Goal: Task Accomplishment & Management: Manage account settings

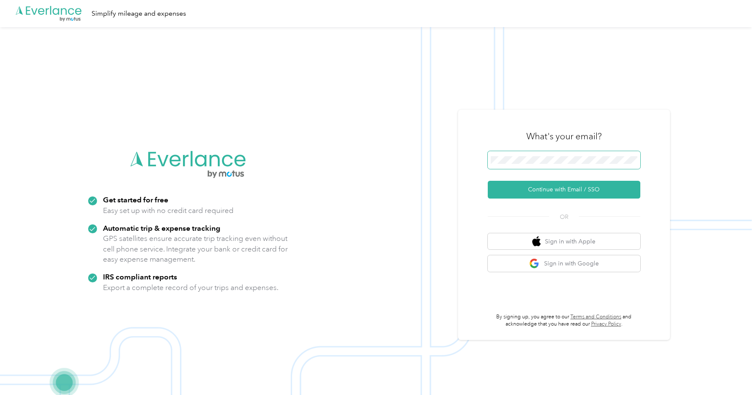
click at [567, 164] on span at bounding box center [564, 160] width 153 height 18
drag, startPoint x: 450, startPoint y: 225, endPoint x: 497, endPoint y: 240, distance: 48.9
click at [451, 225] on img at bounding box center [376, 224] width 752 height 395
click at [574, 269] on button "Sign in with Google" at bounding box center [564, 264] width 153 height 17
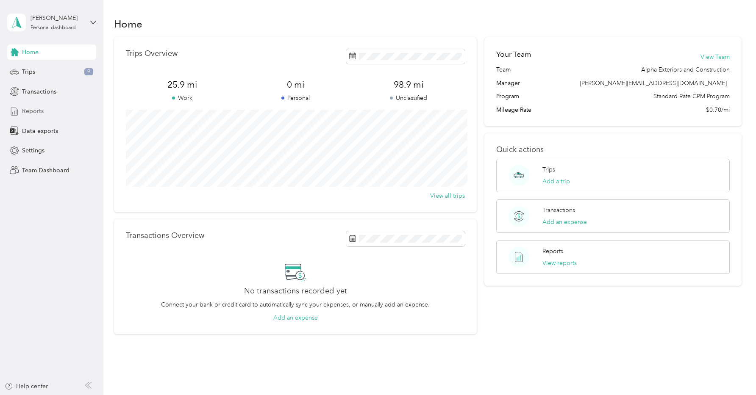
click at [36, 111] on span "Reports" at bounding box center [33, 111] width 22 height 9
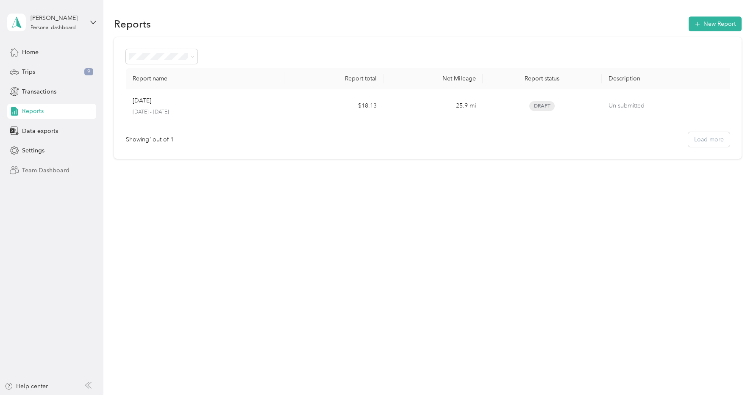
click at [41, 165] on div "Team Dashboard" at bounding box center [51, 170] width 89 height 15
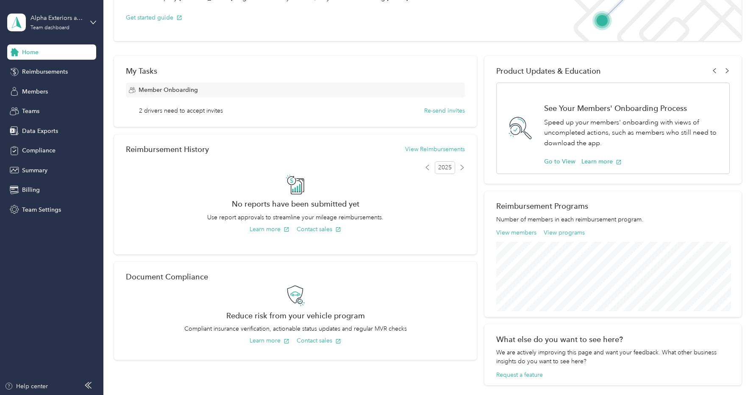
scroll to position [111, 0]
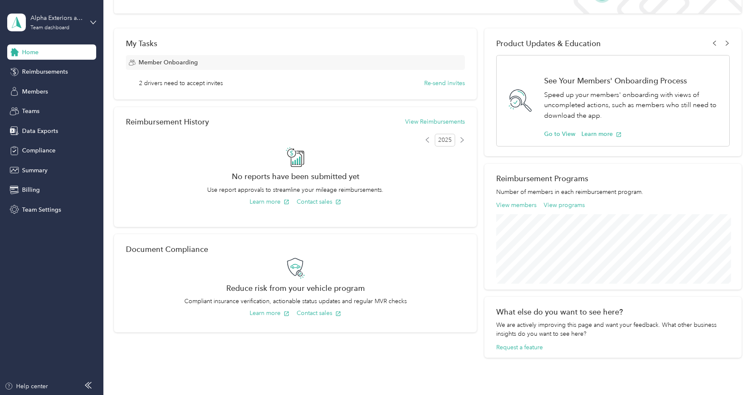
click at [192, 89] on div "My Tasks Member Onboarding 2 drivers need to accept invites Re-send invites" at bounding box center [295, 63] width 363 height 71
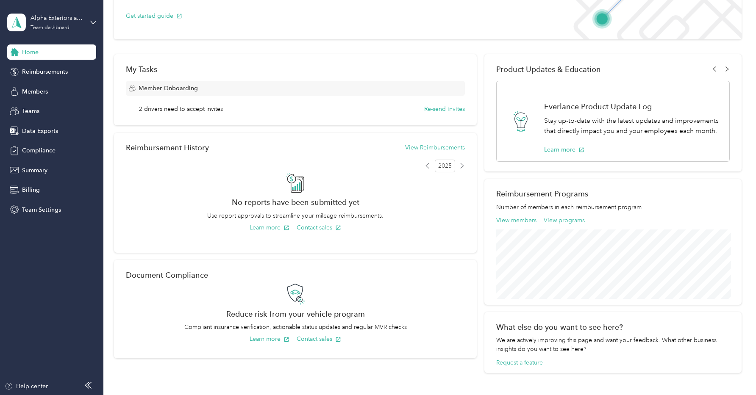
scroll to position [99, 0]
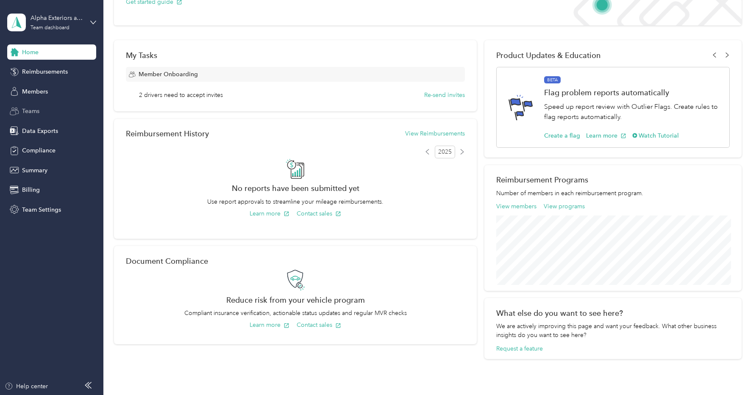
click at [45, 113] on div "Teams" at bounding box center [51, 111] width 89 height 15
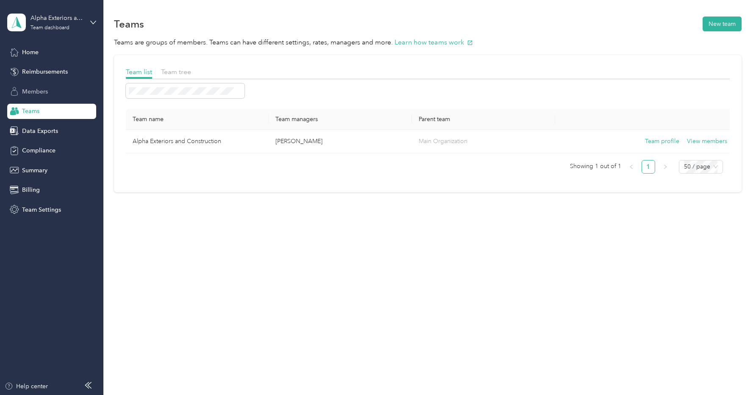
click at [36, 92] on span "Members" at bounding box center [35, 91] width 26 height 9
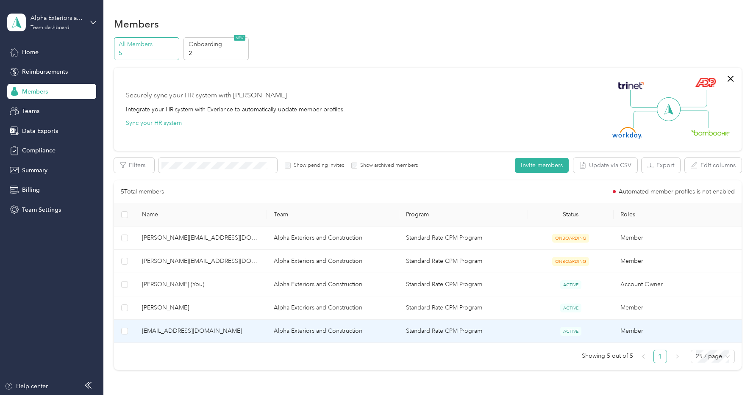
click at [638, 333] on td "Member" at bounding box center [680, 331] width 132 height 23
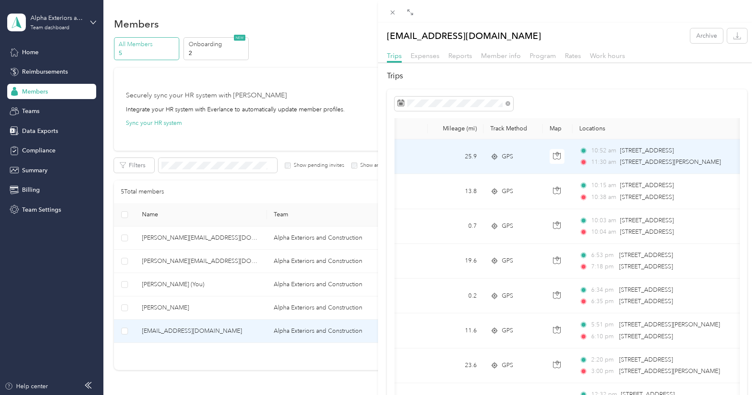
scroll to position [0, 33]
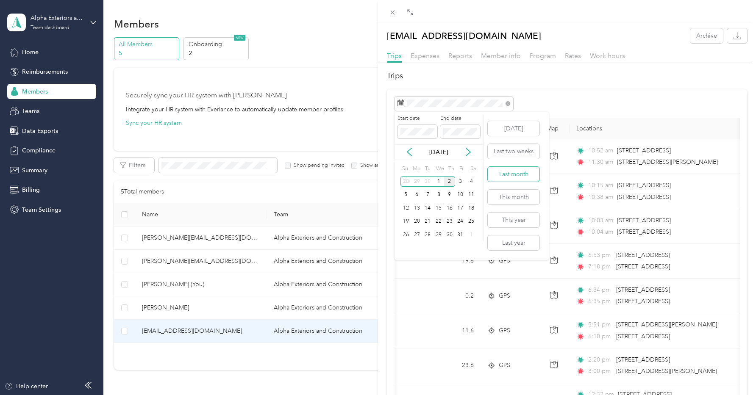
click at [519, 175] on button "Last month" at bounding box center [514, 174] width 52 height 15
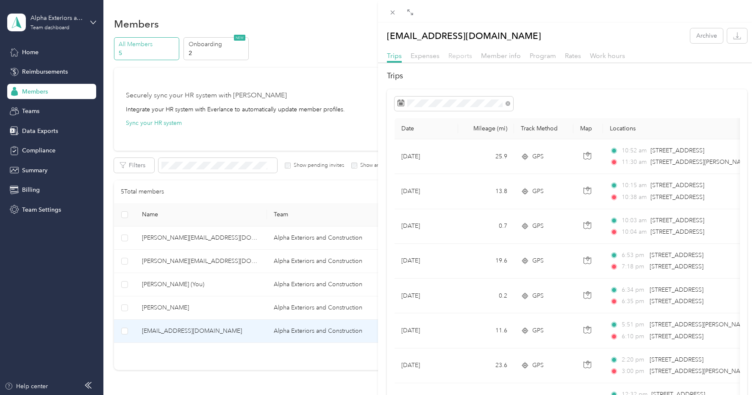
click at [467, 57] on span "Reports" at bounding box center [460, 56] width 24 height 8
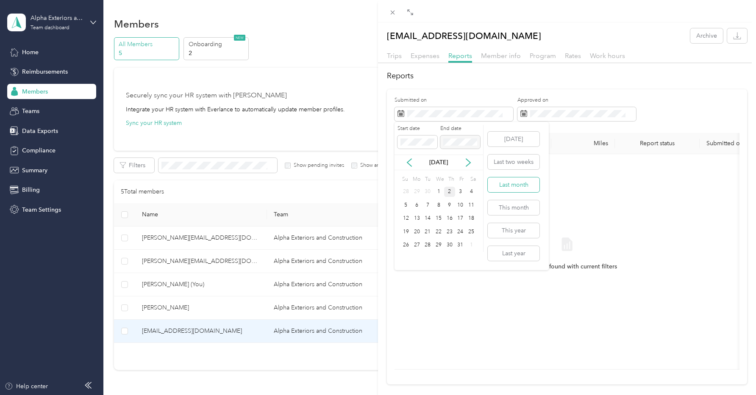
click at [518, 188] on button "Last month" at bounding box center [514, 185] width 52 height 15
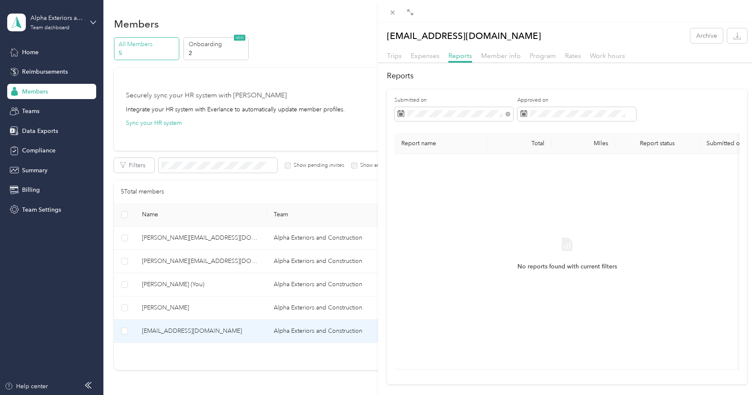
scroll to position [11, 0]
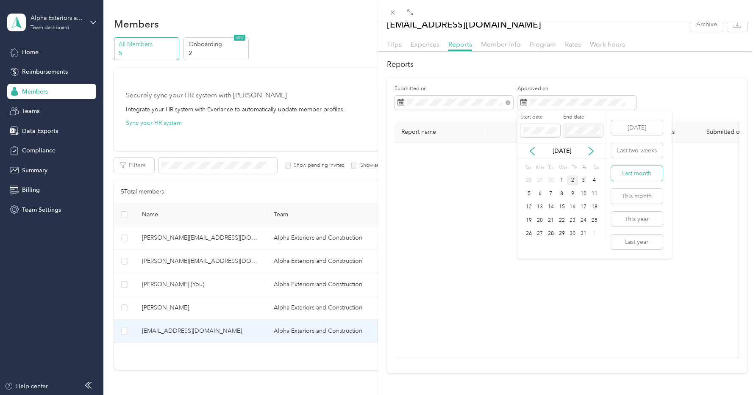
click at [643, 175] on button "Last month" at bounding box center [637, 173] width 52 height 15
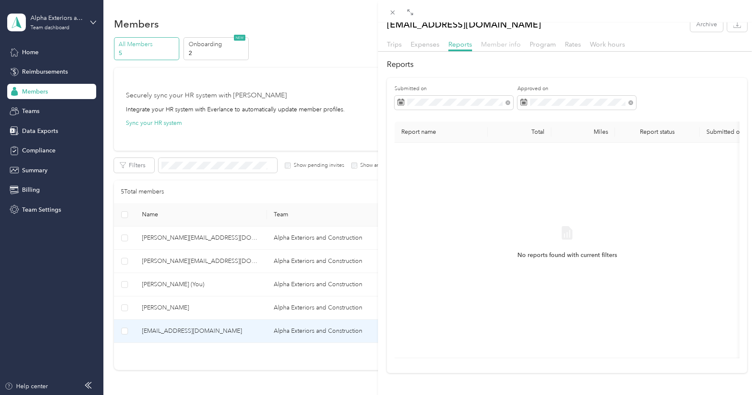
click at [501, 48] on span "Member info" at bounding box center [501, 44] width 40 height 8
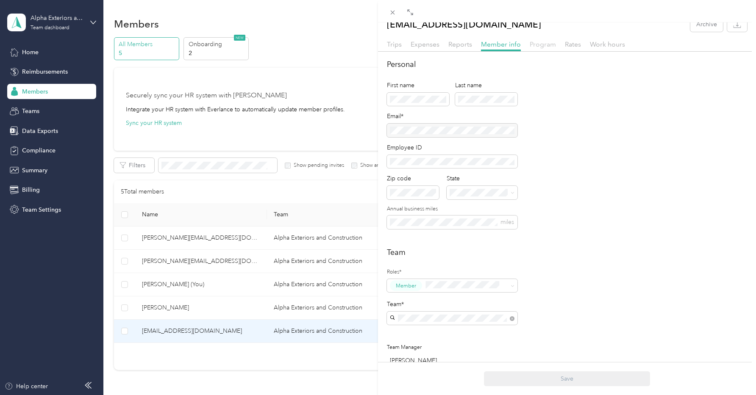
click at [541, 47] on span "Program" at bounding box center [543, 44] width 26 height 8
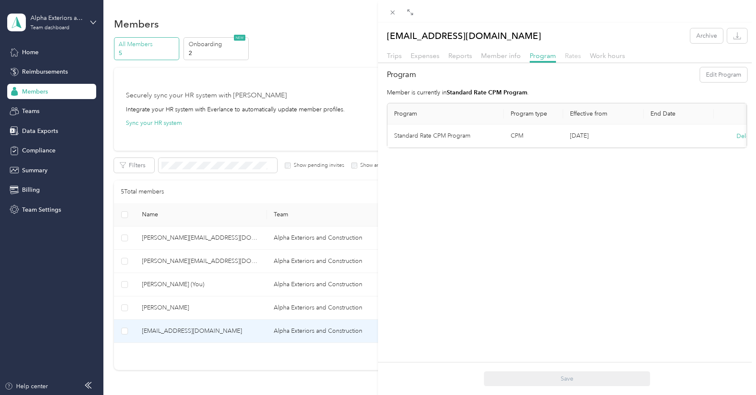
click at [571, 58] on span "Rates" at bounding box center [573, 56] width 16 height 8
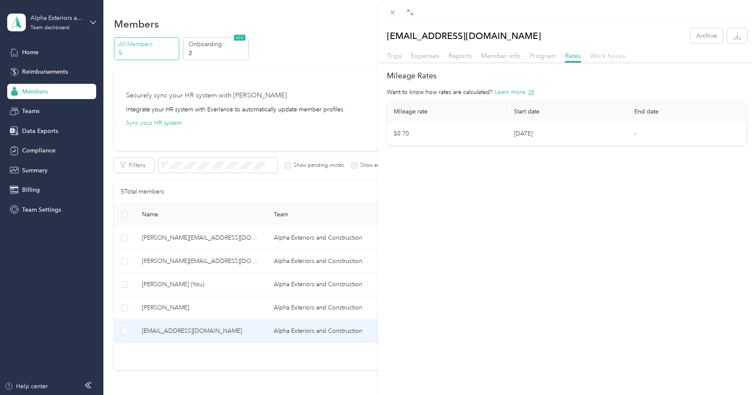
click at [602, 58] on span "Work hours" at bounding box center [607, 56] width 35 height 8
click at [436, 57] on span "Expenses" at bounding box center [425, 56] width 29 height 8
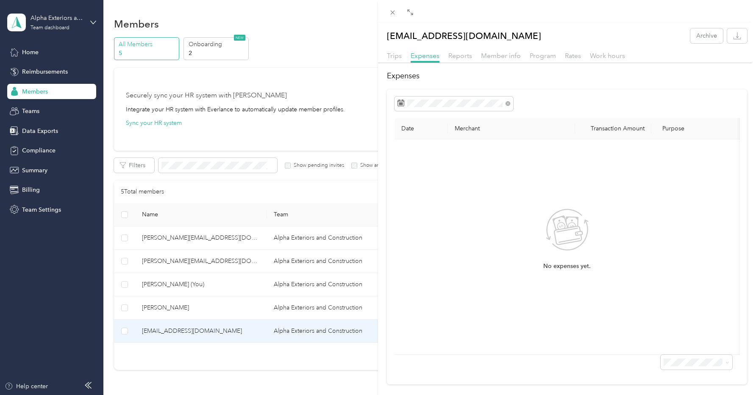
click at [403, 62] on div "Trips Expenses Reports Member info Program Rates Work hours" at bounding box center [567, 57] width 378 height 12
click at [397, 58] on span "Trips" at bounding box center [394, 56] width 15 height 8
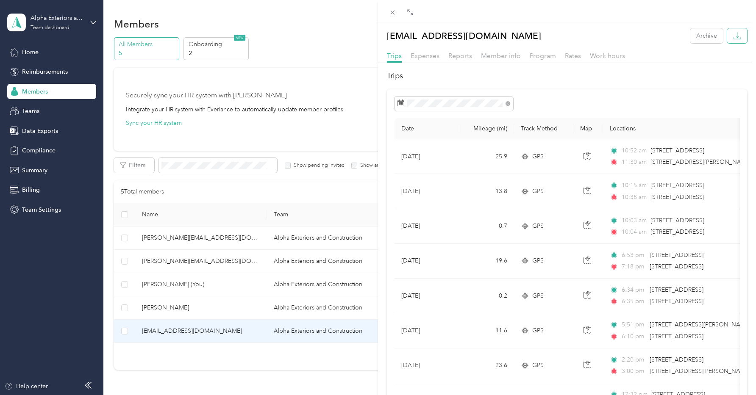
click at [732, 34] on button "button" at bounding box center [737, 35] width 20 height 15
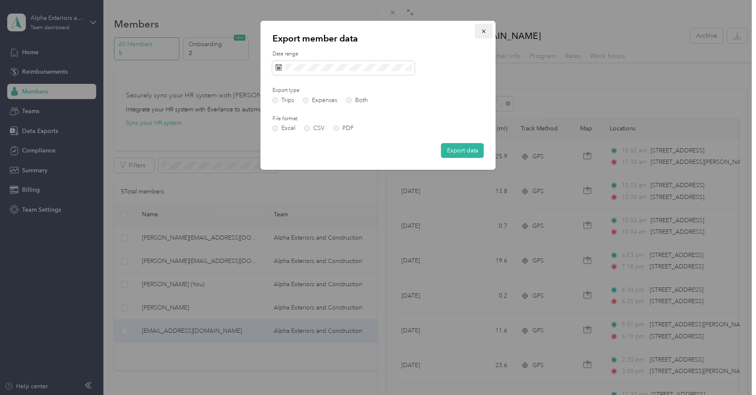
click at [487, 29] on button "button" at bounding box center [484, 31] width 18 height 15
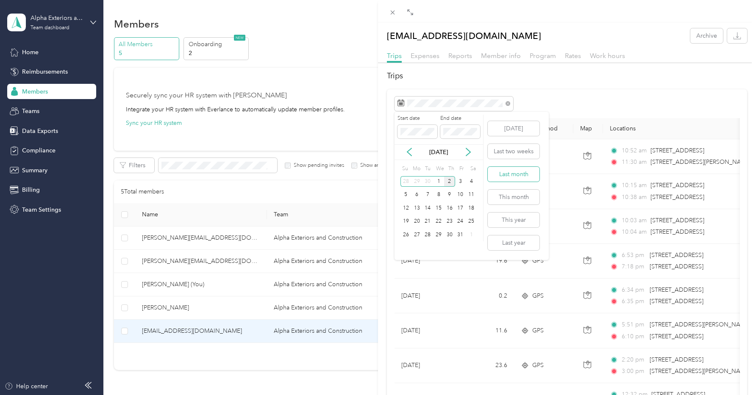
click at [513, 179] on button "Last month" at bounding box center [514, 174] width 52 height 15
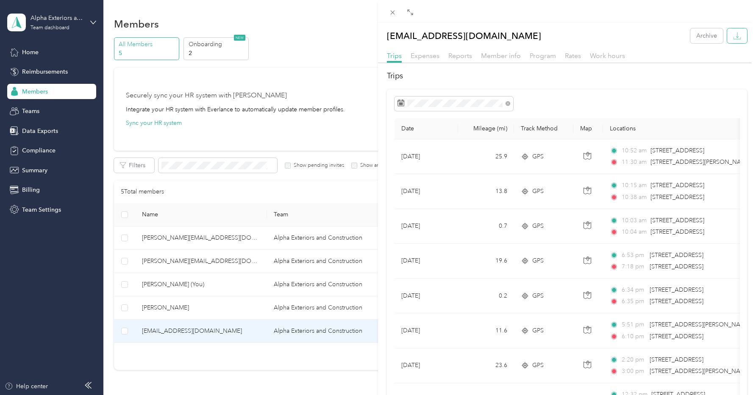
click at [743, 38] on button "button" at bounding box center [737, 35] width 20 height 15
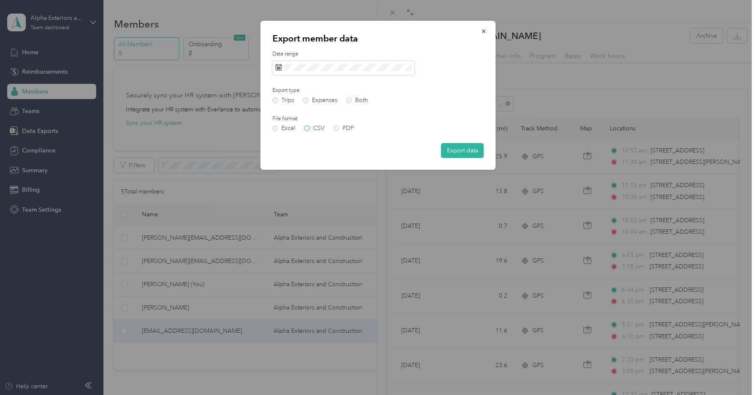
click at [310, 131] on label "CSV" at bounding box center [314, 128] width 20 height 6
drag, startPoint x: 346, startPoint y: 135, endPoint x: 343, endPoint y: 131, distance: 4.5
click at [346, 134] on div "Date range Export type Trips Expenses Both File format Excel CSV PDF Export data" at bounding box center [379, 104] width 212 height 108
drag, startPoint x: 340, startPoint y: 128, endPoint x: 382, endPoint y: 140, distance: 43.5
click at [340, 128] on label "PDF" at bounding box center [344, 128] width 20 height 6
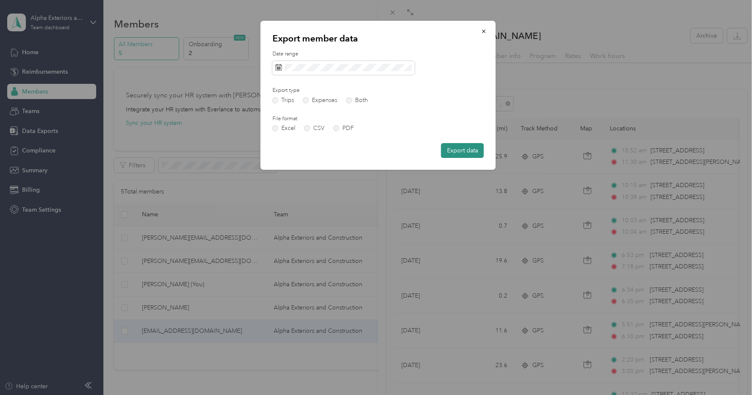
click at [453, 153] on button "Export data" at bounding box center [462, 150] width 43 height 15
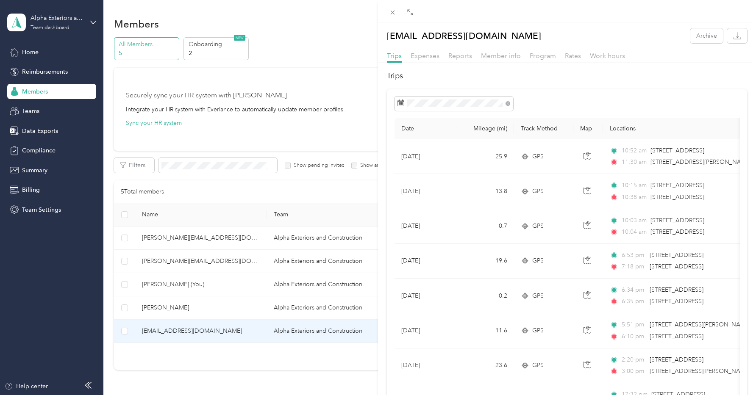
click at [530, 102] on div at bounding box center [567, 104] width 345 height 14
click at [745, 36] on button "button" at bounding box center [737, 35] width 20 height 15
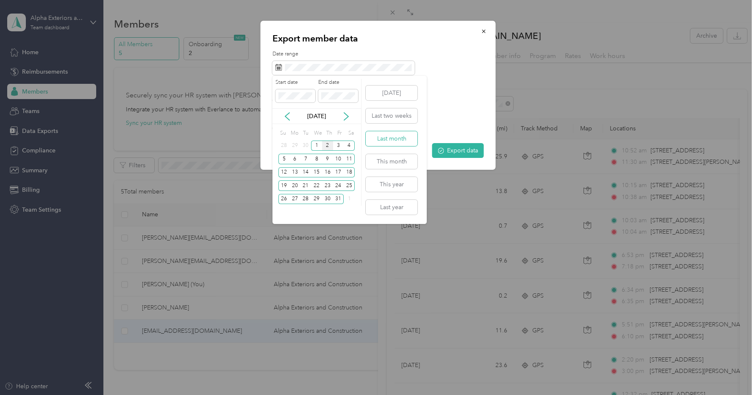
click at [396, 141] on button "Last month" at bounding box center [392, 138] width 52 height 15
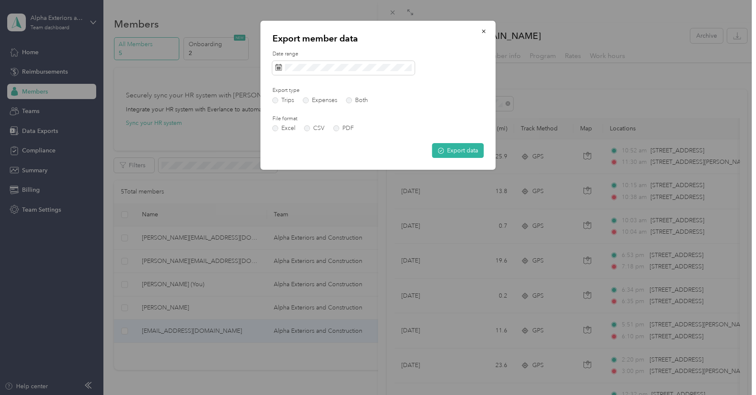
click at [452, 155] on button "Export data" at bounding box center [458, 150] width 52 height 15
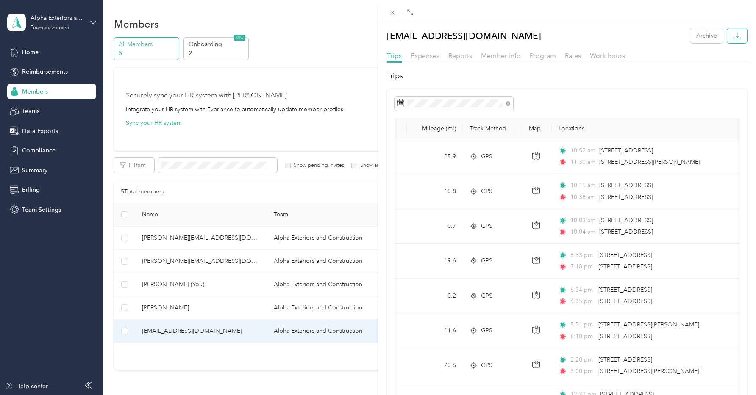
click at [733, 40] on button "button" at bounding box center [737, 35] width 20 height 15
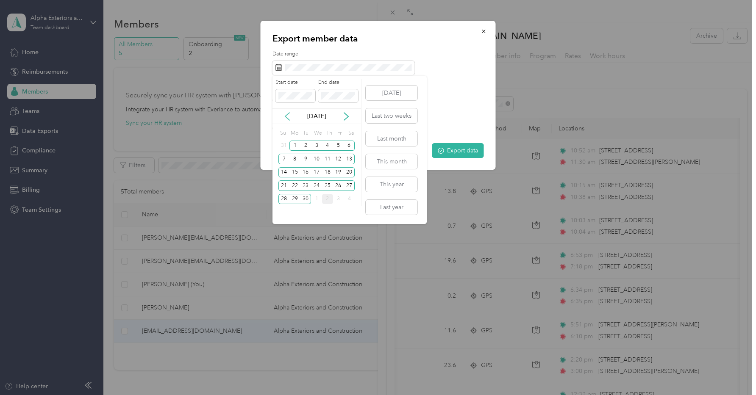
click at [290, 116] on icon at bounding box center [287, 116] width 8 height 8
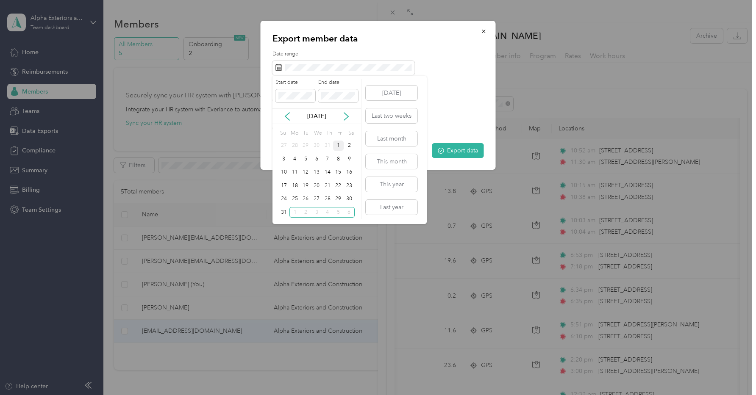
click at [336, 147] on div "1" at bounding box center [338, 146] width 11 height 11
click at [280, 214] on div "31" at bounding box center [284, 212] width 11 height 11
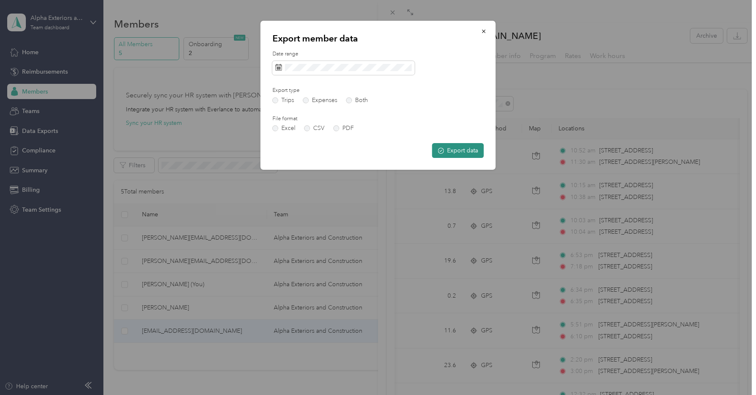
click at [466, 154] on button "Export data" at bounding box center [458, 150] width 52 height 15
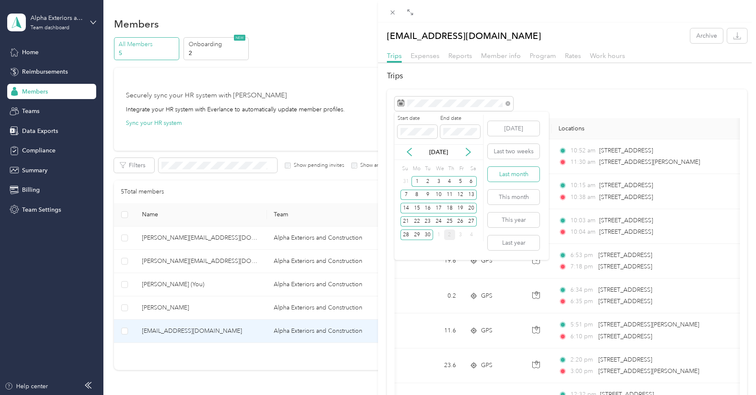
click at [510, 177] on button "Last month" at bounding box center [514, 174] width 52 height 15
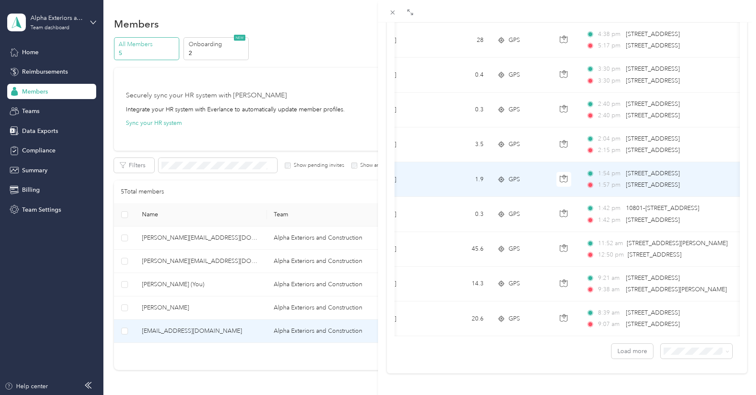
scroll to position [0, 25]
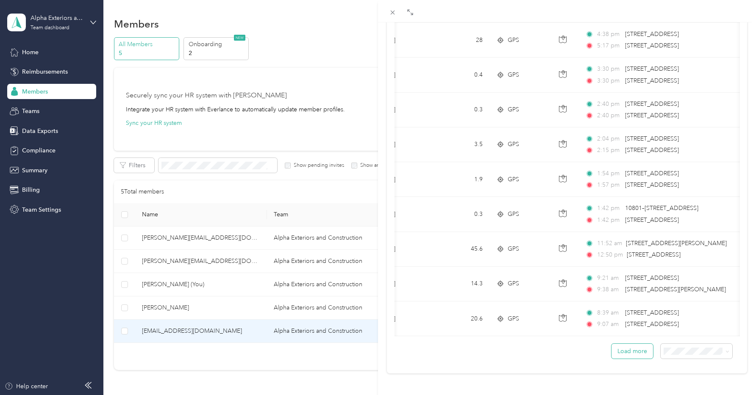
click at [633, 352] on button "Load more" at bounding box center [633, 351] width 42 height 15
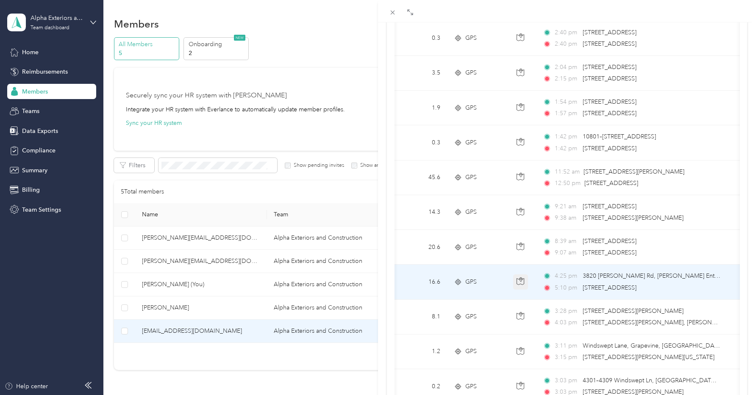
scroll to position [0, 69]
click at [708, 276] on span "3820 [PERSON_NAME] Rd, [PERSON_NAME] Entrance District, [GEOGRAPHIC_DATA], [GEO…" at bounding box center [728, 276] width 295 height 7
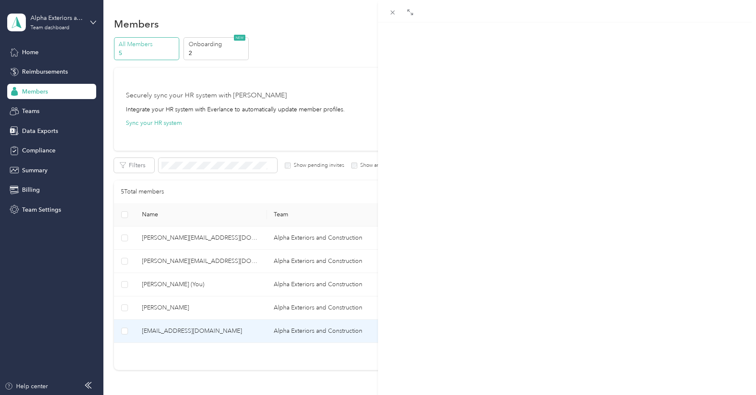
scroll to position [87, 0]
